Goal: Navigation & Orientation: Find specific page/section

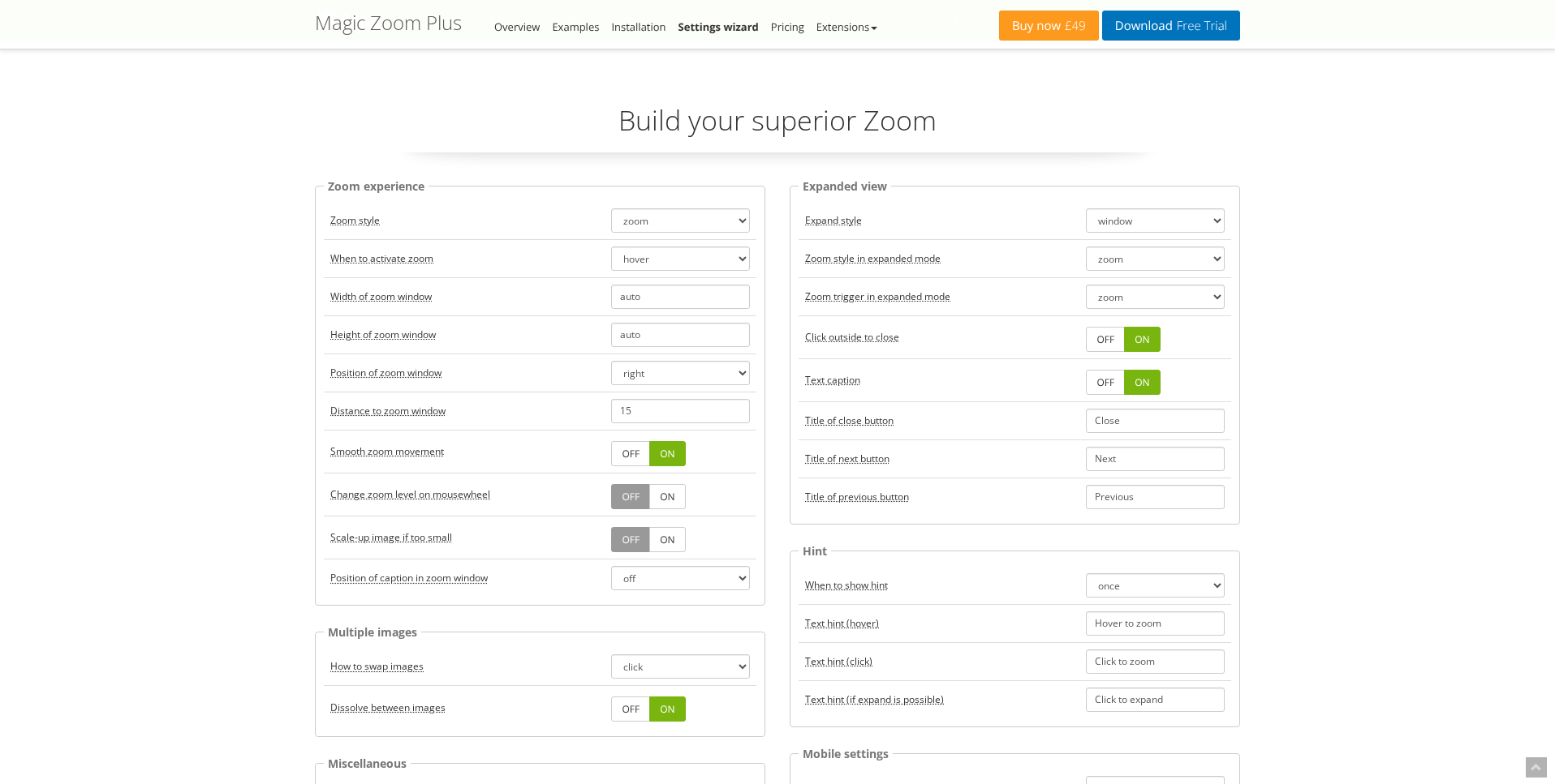
select select "magnifier"
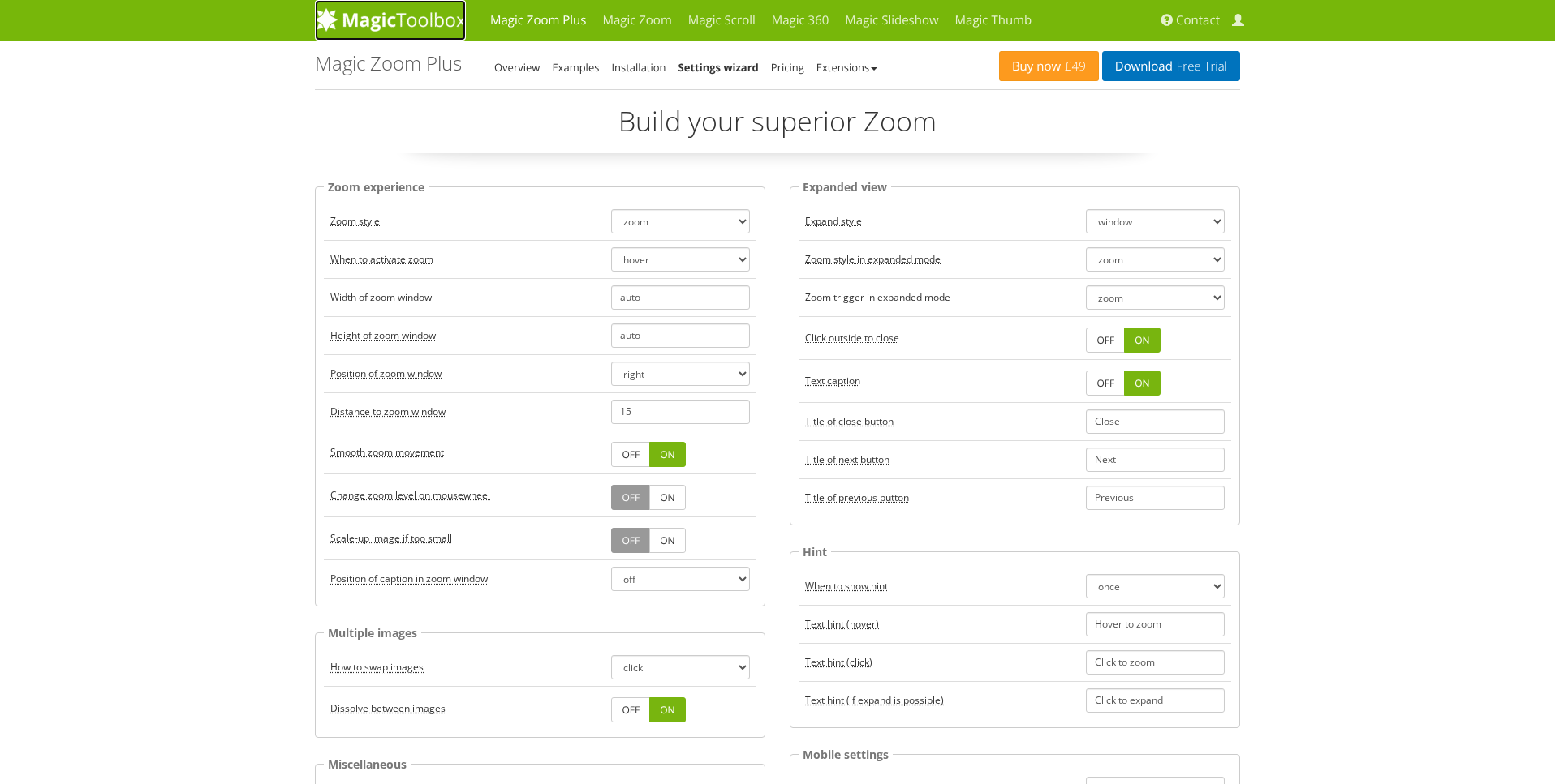
click at [380, 25] on img at bounding box center [390, 20] width 151 height 25
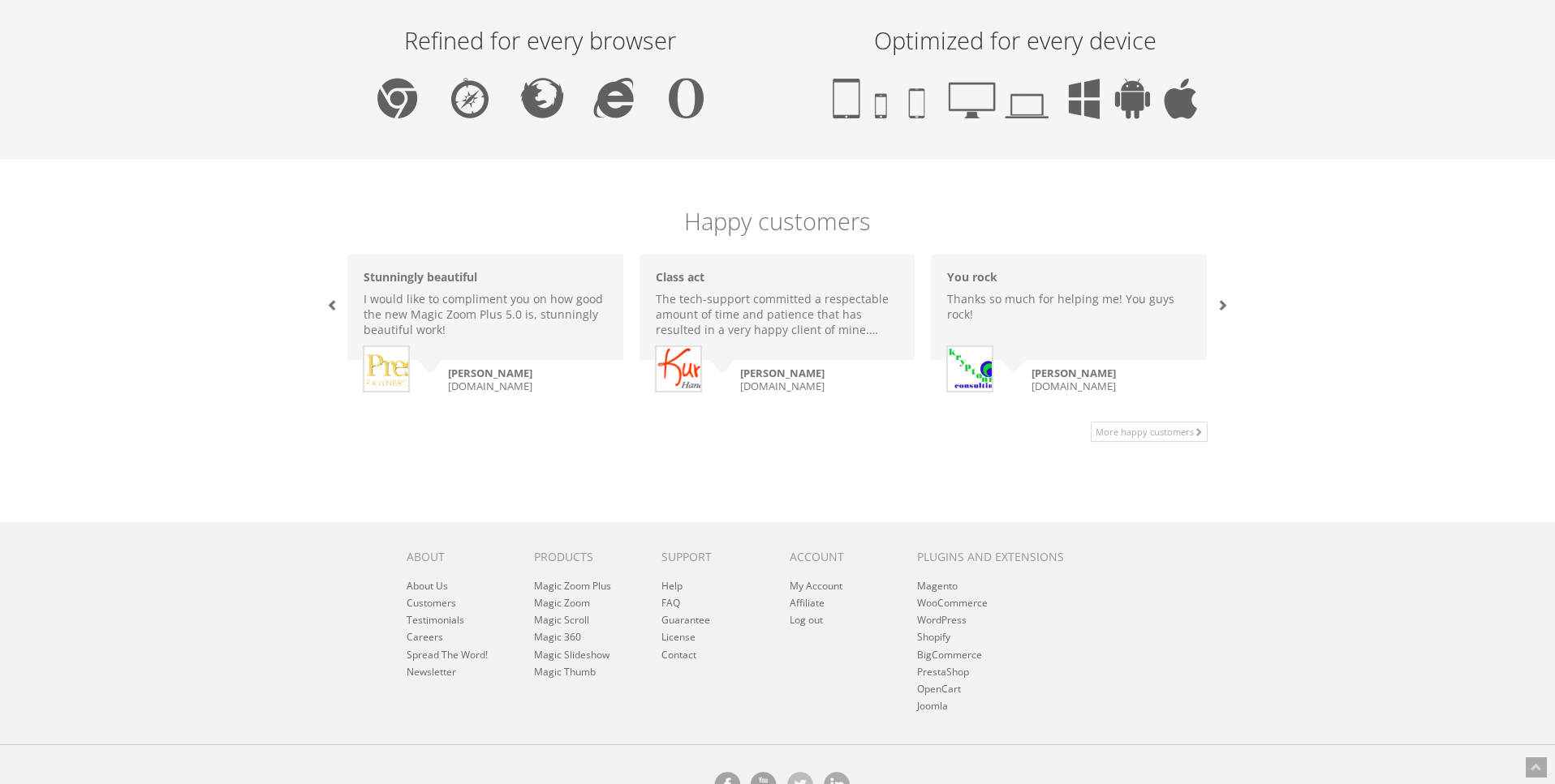
scroll to position [1040, 0]
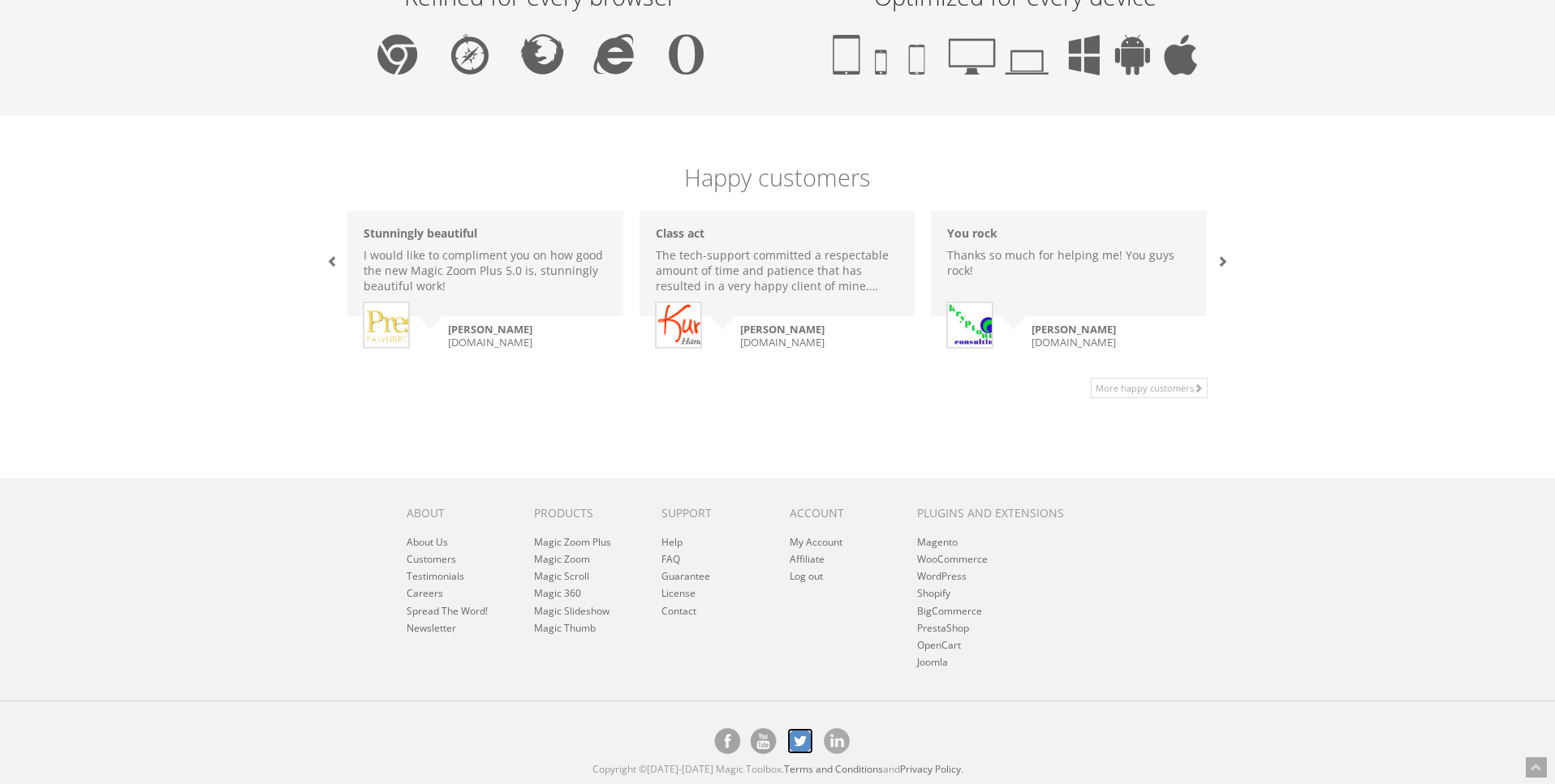
click at [794, 740] on link "Magic Toolbox's Twitter account" at bounding box center [800, 741] width 26 height 26
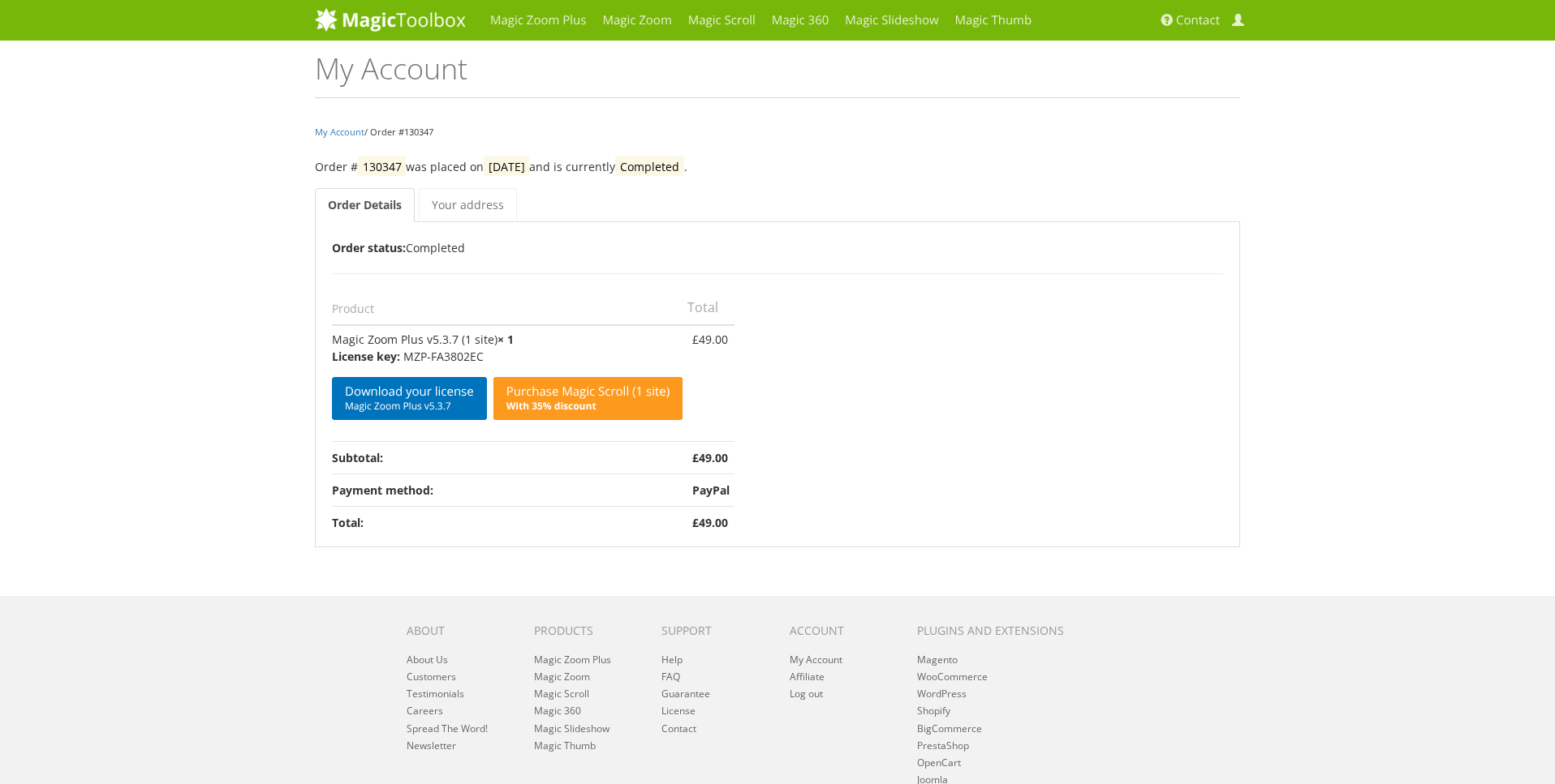
click at [292, 314] on div "Magic Zoom Plus Magic Zoom Magic Scroll Magic 360 Magic Slideshow Magic Thumb" at bounding box center [777, 451] width 1555 height 902
click at [660, 28] on link "Magic Zoom" at bounding box center [637, 20] width 85 height 40
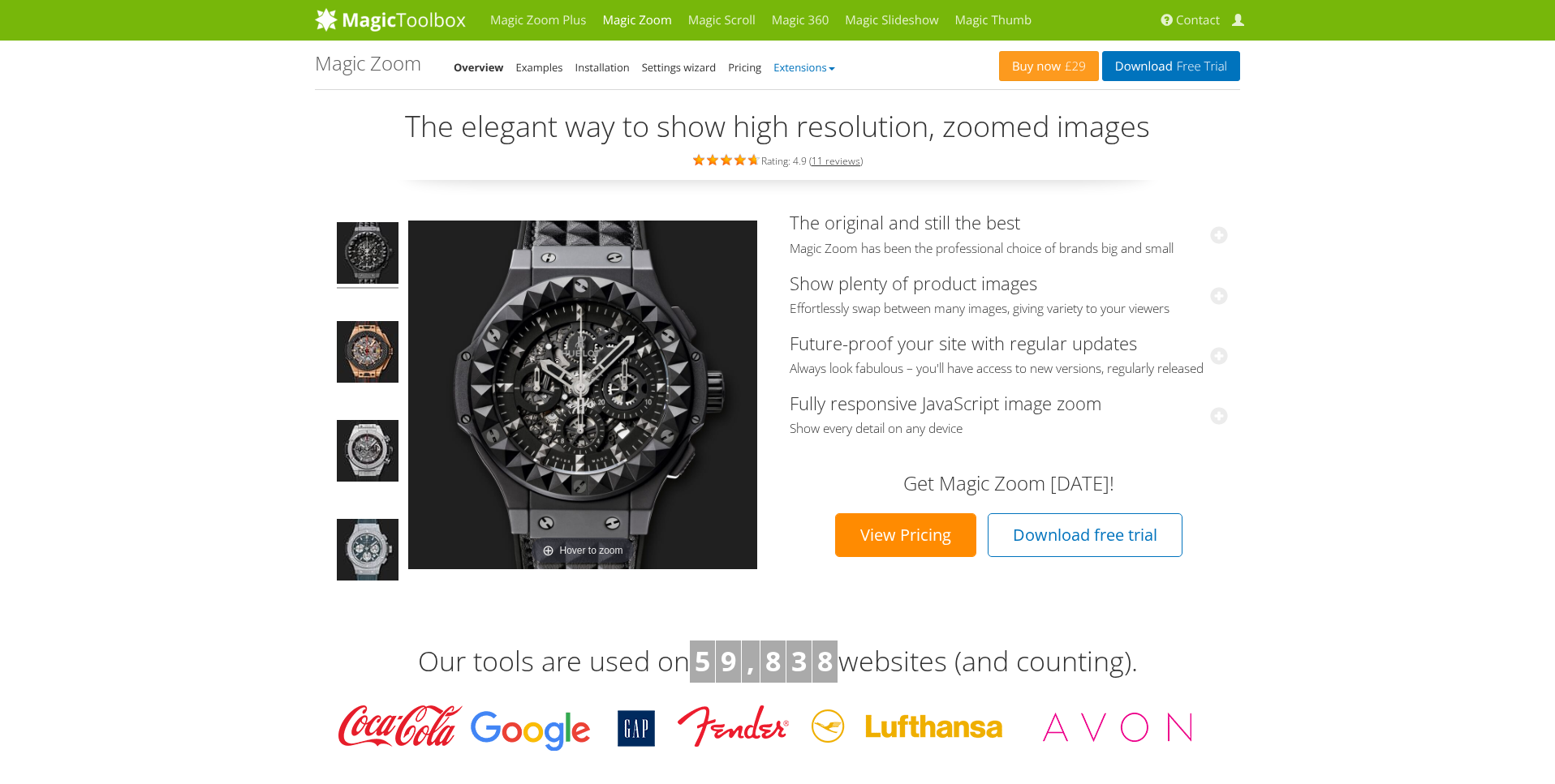
click at [835, 68] on b at bounding box center [832, 69] width 7 height 3
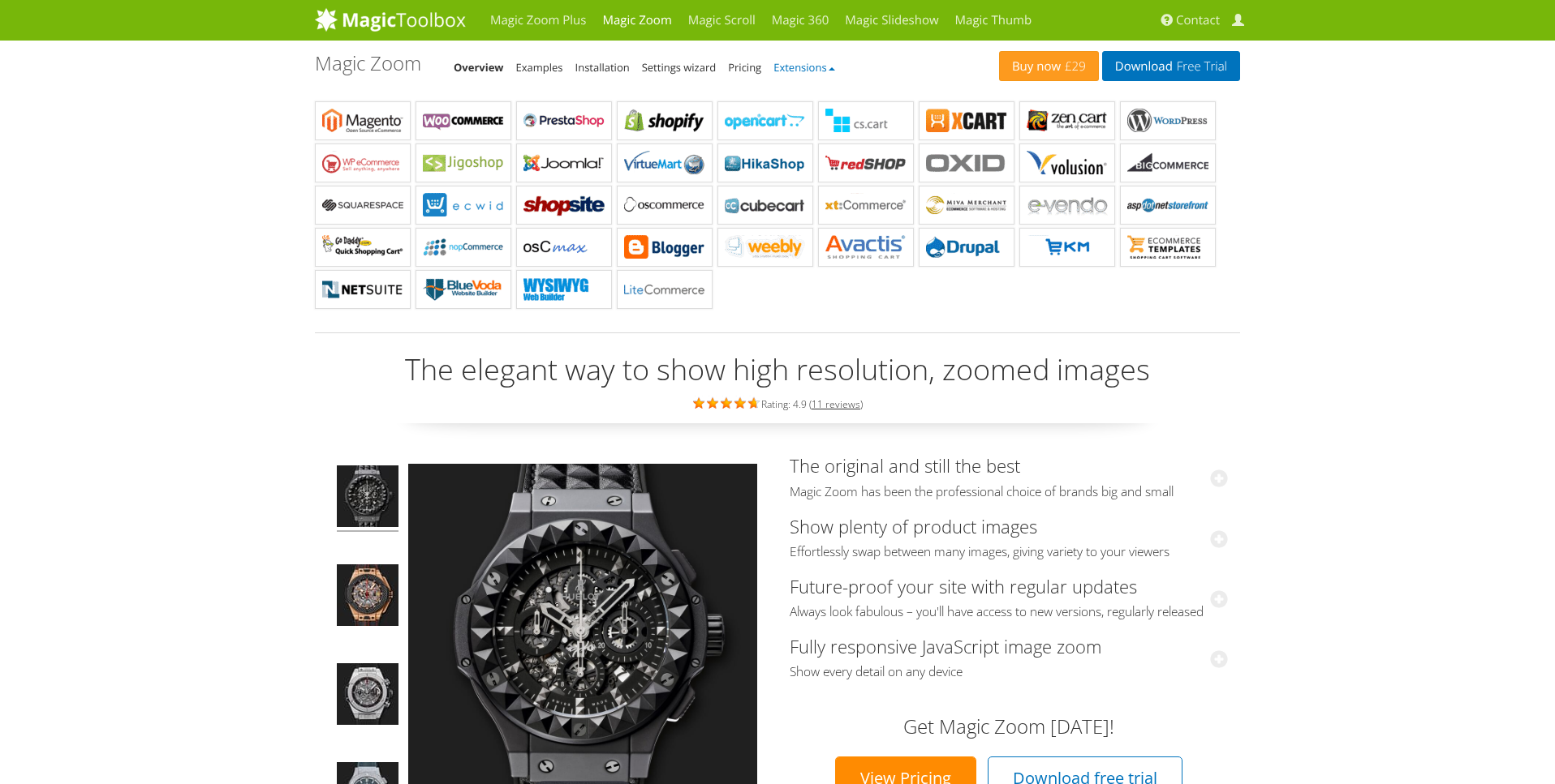
click at [835, 68] on b at bounding box center [832, 69] width 7 height 3
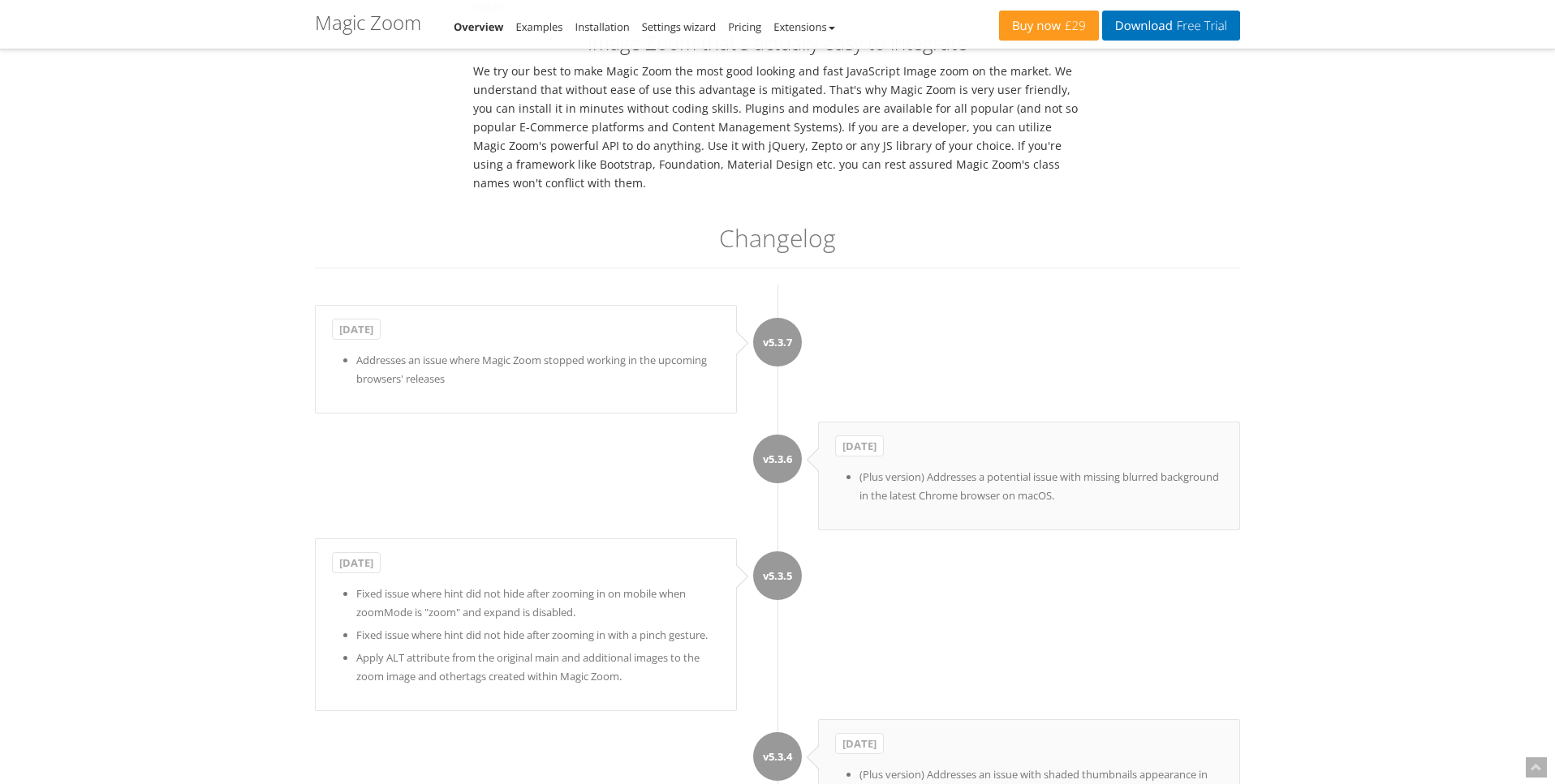
scroll to position [4753, 0]
